Goal: Task Accomplishment & Management: Use online tool/utility

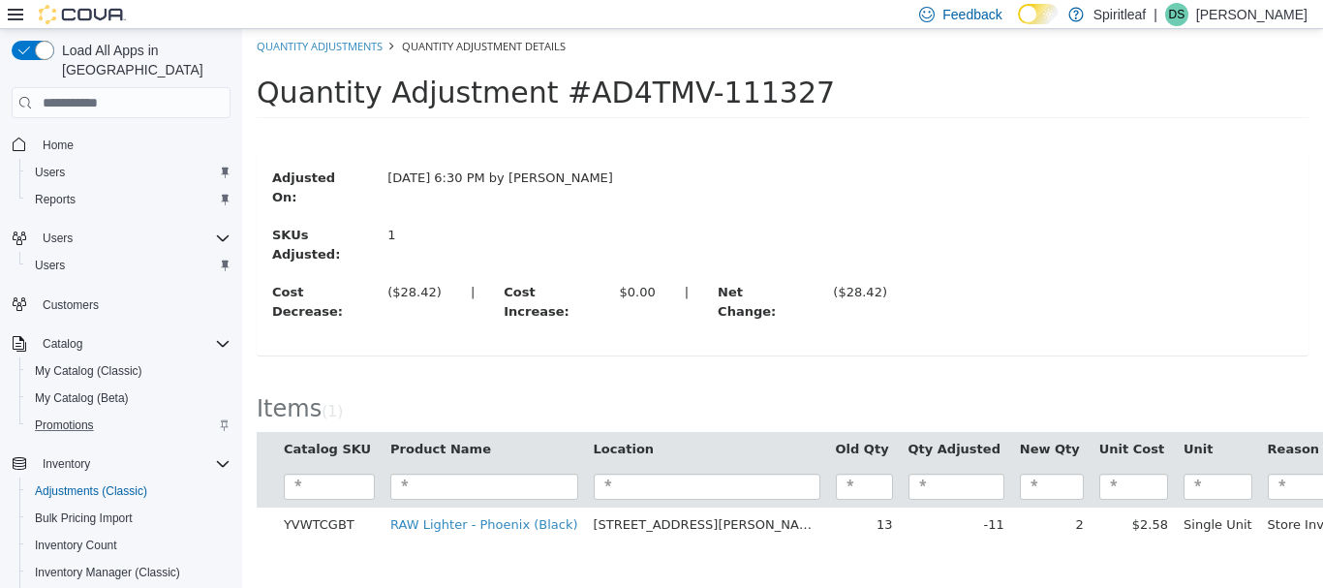
scroll to position [324, 0]
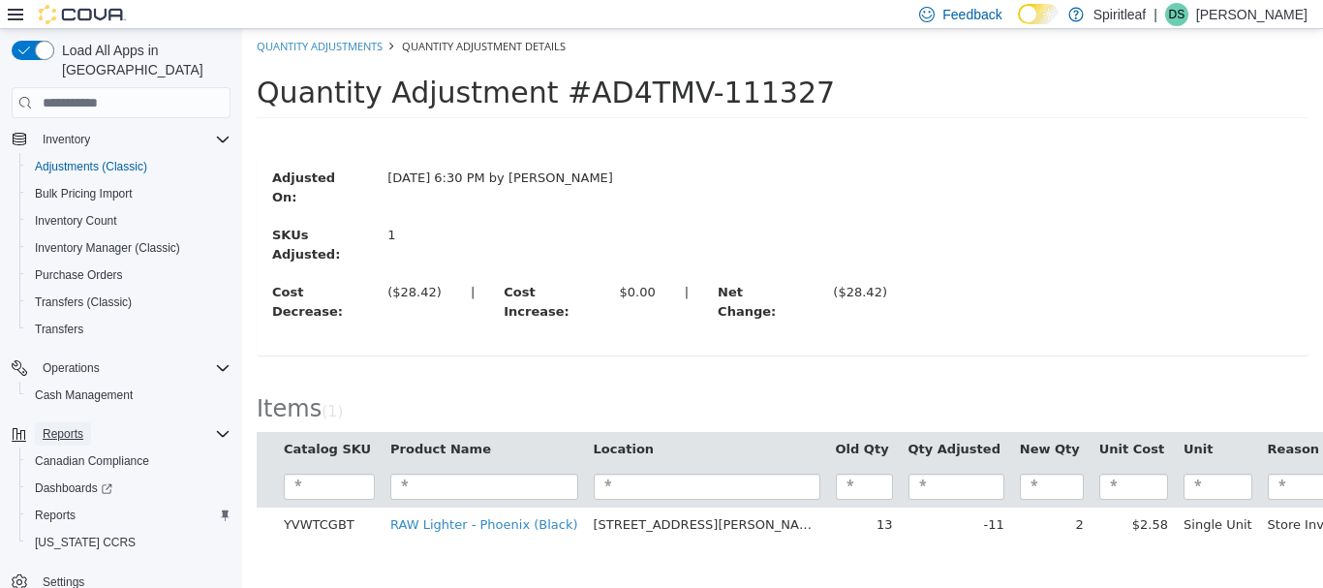
click at [78, 426] on span "Reports" at bounding box center [63, 433] width 41 height 15
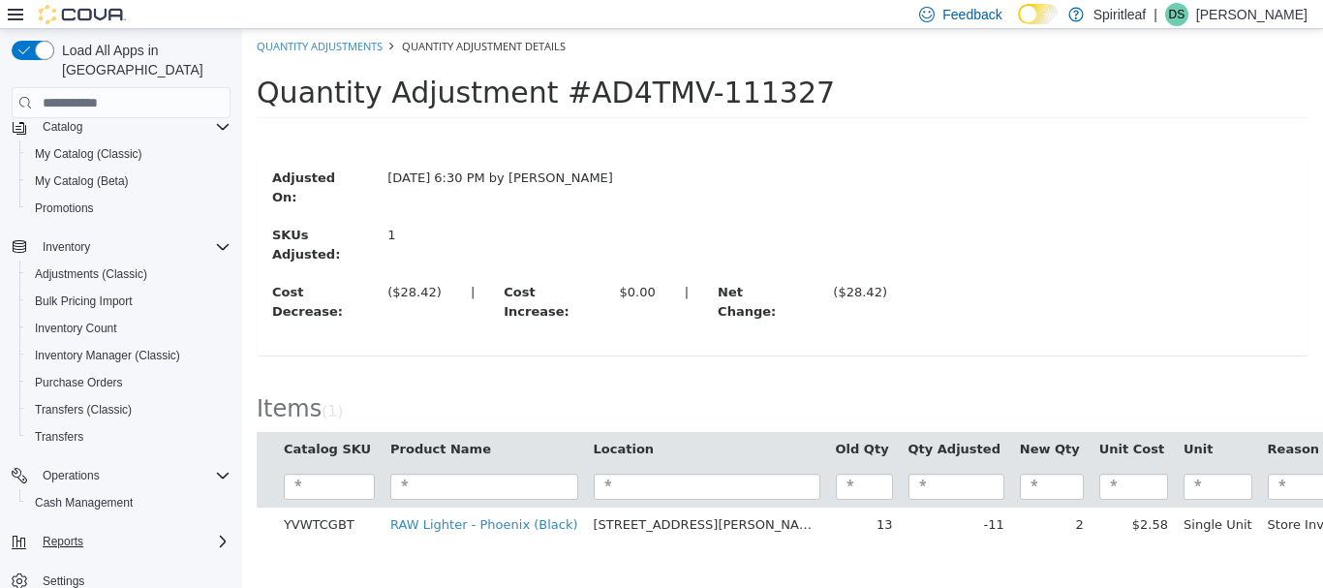
scroll to position [217, 0]
click at [53, 534] on span "Reports" at bounding box center [63, 541] width 41 height 15
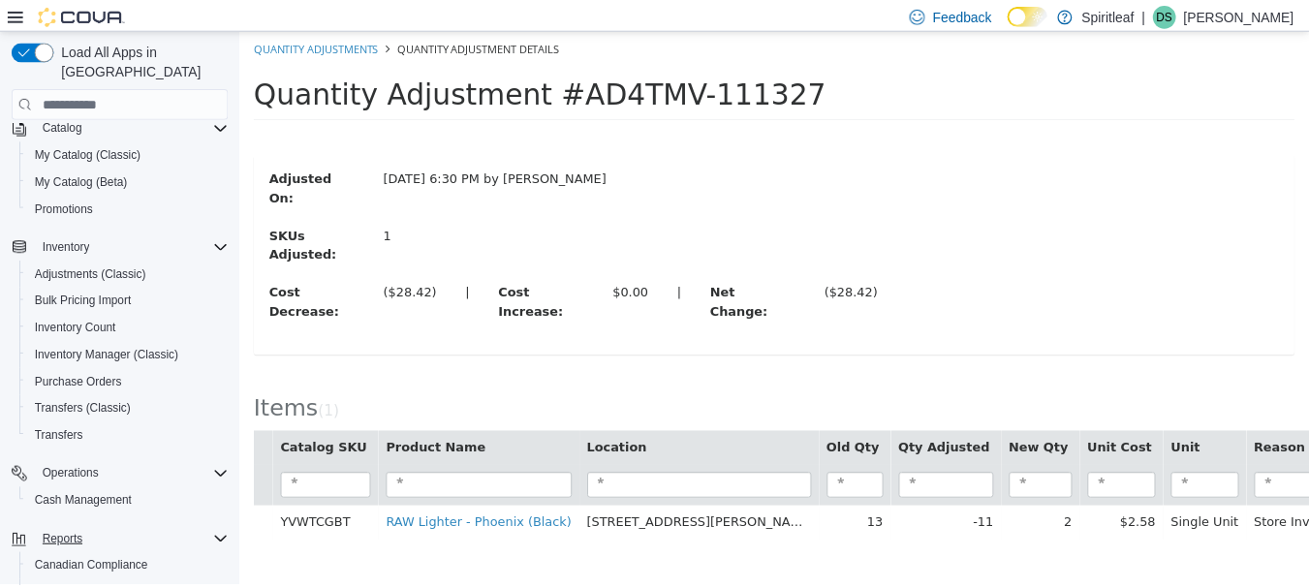
scroll to position [323, 0]
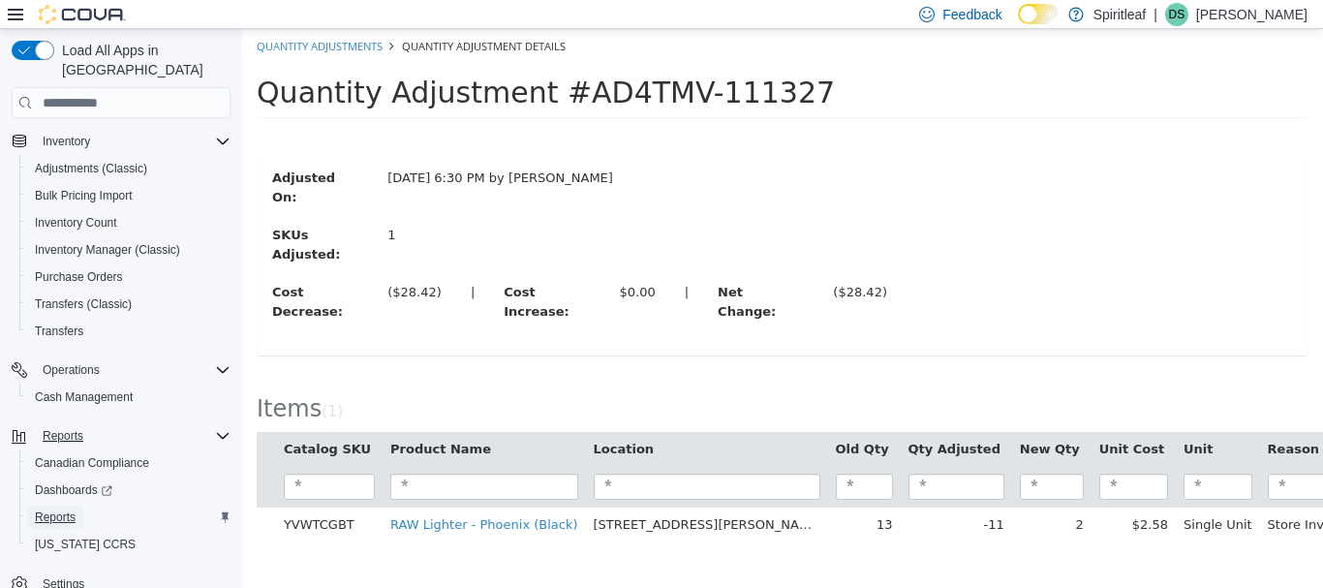
click at [52, 509] on span "Reports" at bounding box center [55, 516] width 41 height 15
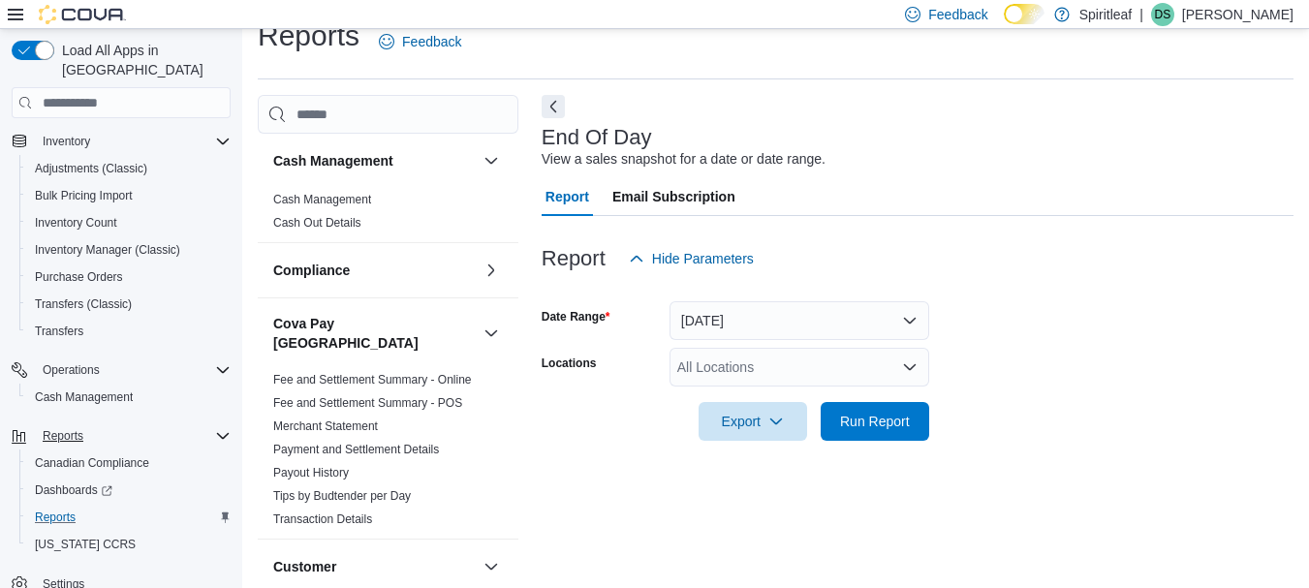
scroll to position [31, 0]
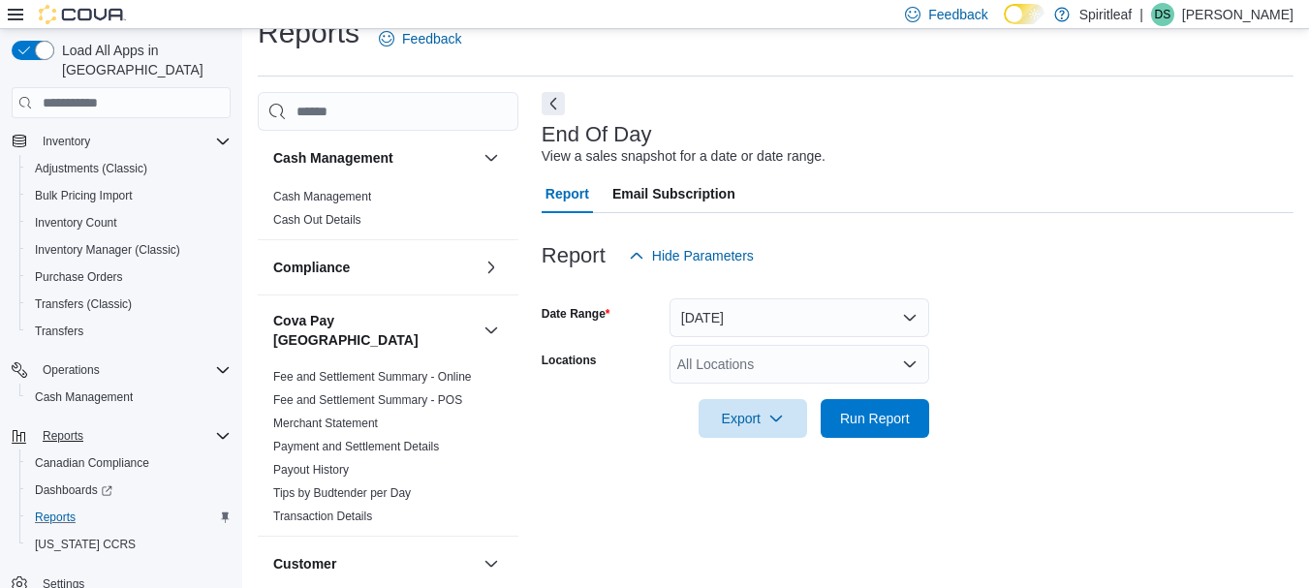
click at [775, 374] on div "All Locations" at bounding box center [799, 364] width 260 height 39
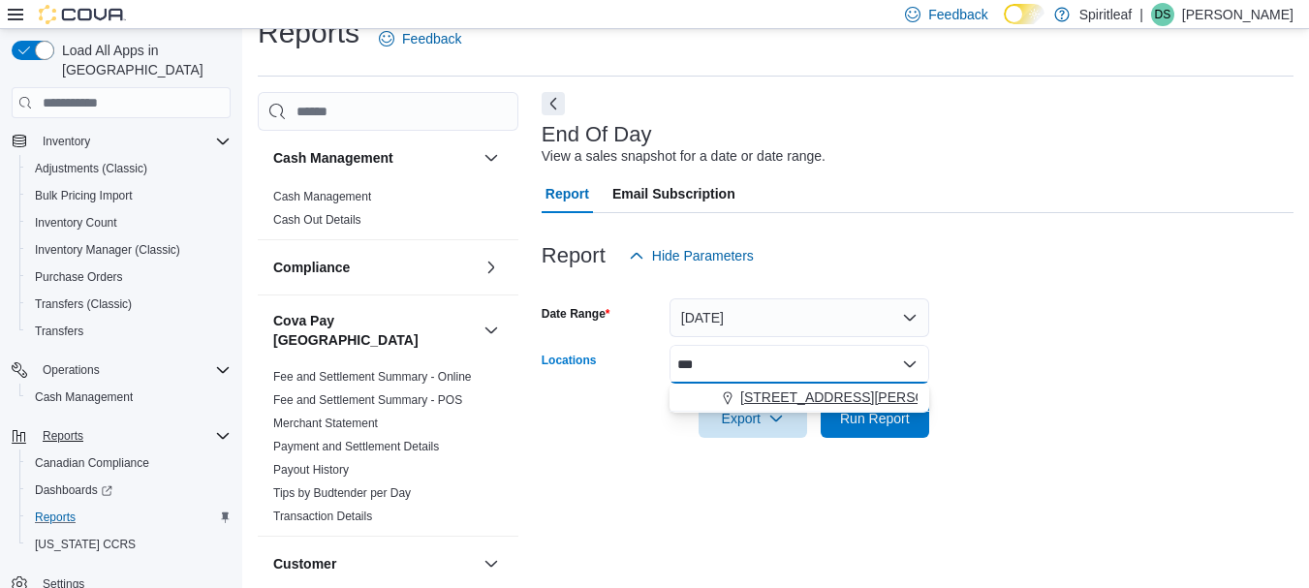
type input "***"
click at [786, 392] on span "[STREET_ADDRESS][PERSON_NAME]" at bounding box center [863, 396] width 246 height 19
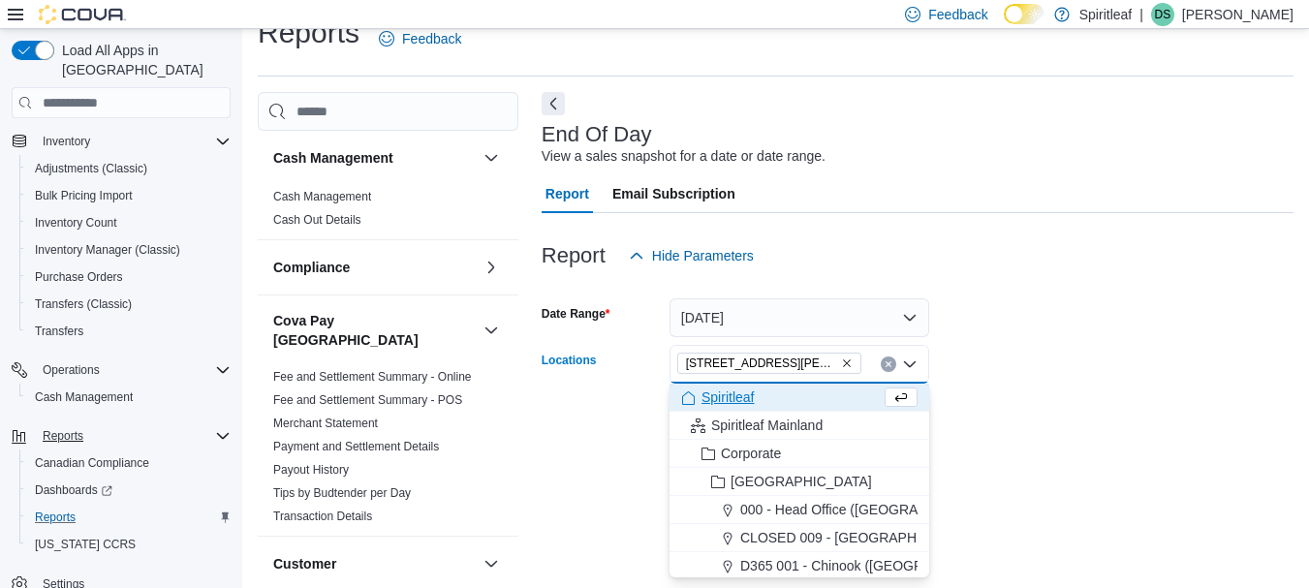
click at [1063, 342] on form "Date Range [DATE] Locations [STREET_ADDRESS][PERSON_NAME] Combo box. Selected. …" at bounding box center [917, 356] width 752 height 163
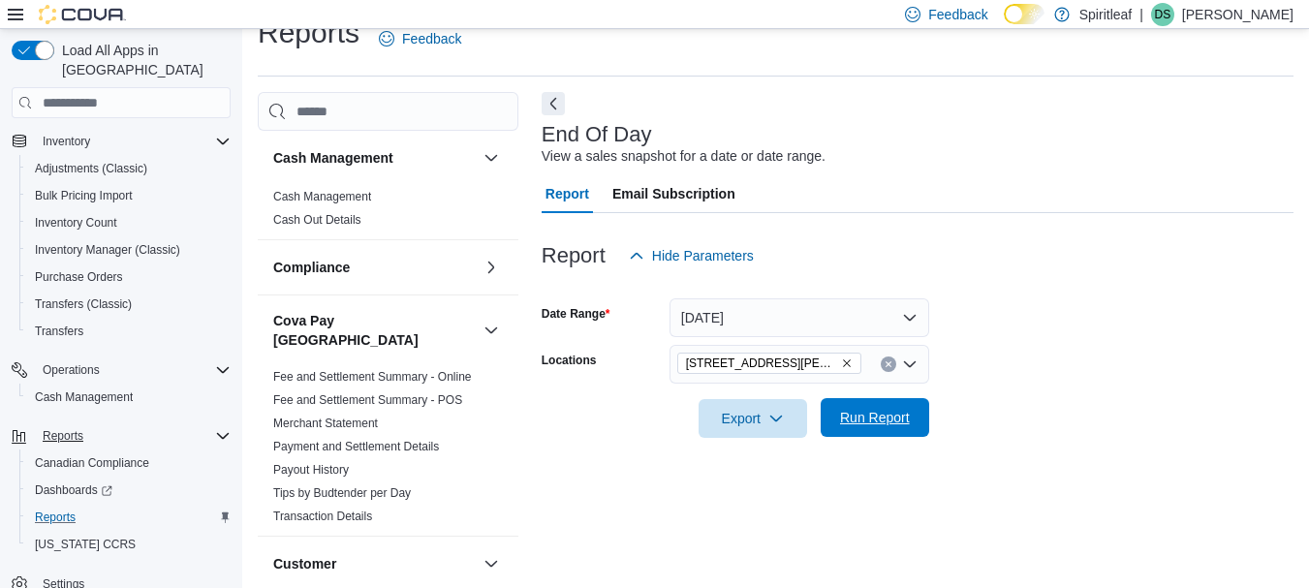
click at [860, 422] on span "Run Report" at bounding box center [875, 417] width 70 height 19
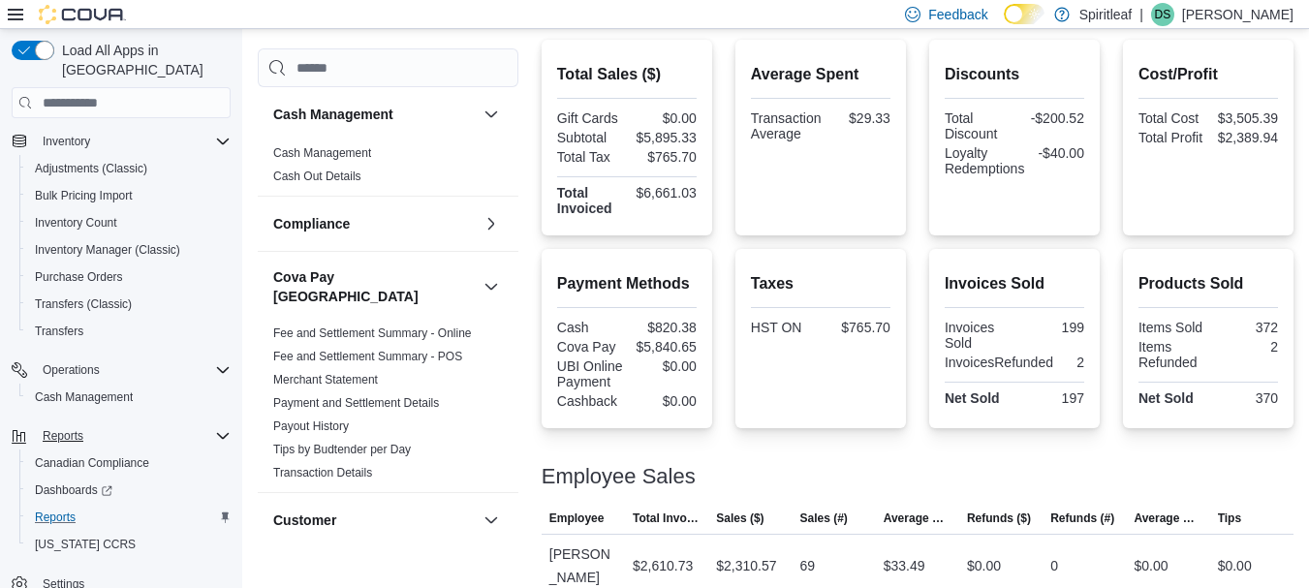
scroll to position [580, 0]
